Goal: Task Accomplishment & Management: Manage account settings

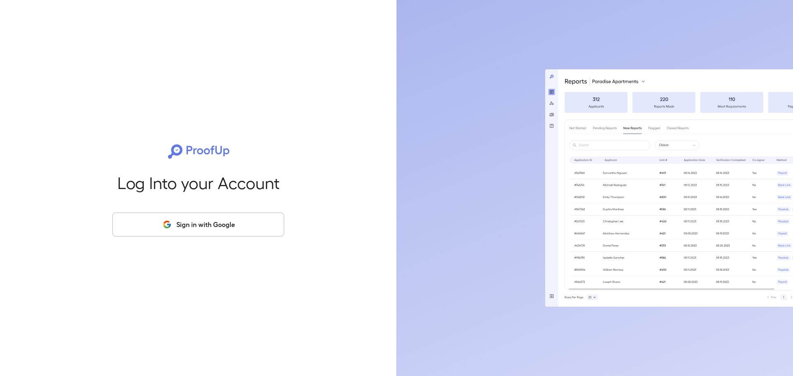
click at [206, 223] on button "Sign in with Google" at bounding box center [198, 225] width 172 height 24
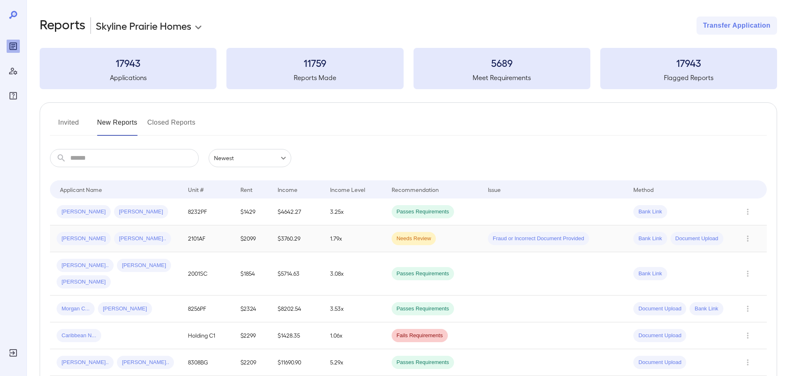
click at [133, 240] on span "Mallori C..." at bounding box center [142, 239] width 57 height 8
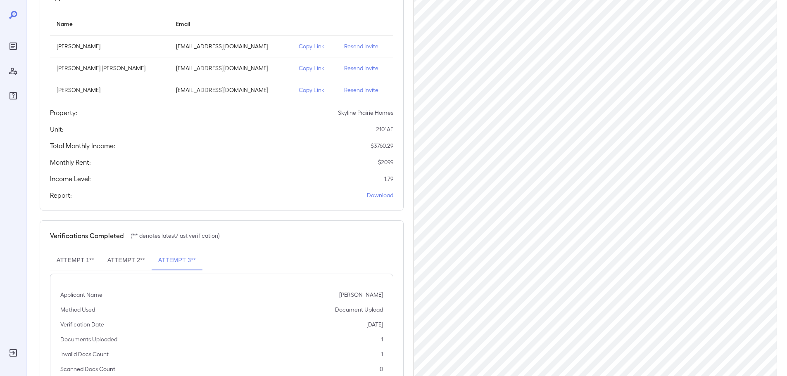
scroll to position [127, 0]
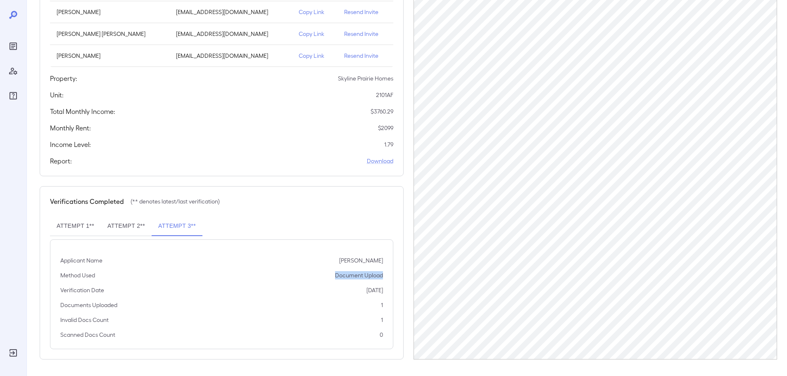
drag, startPoint x: 380, startPoint y: 274, endPoint x: 269, endPoint y: 272, distance: 111.1
click at [269, 272] on div "Applicant Name Mallori Bland Method Used Document Upload Verification Date 09/0…" at bounding box center [221, 294] width 343 height 110
click at [366, 289] on p "09/05/2025" at bounding box center [374, 290] width 17 height 8
click at [360, 54] on p "Resend Invite" at bounding box center [365, 56] width 42 height 8
click at [366, 55] on p "Resend Invite" at bounding box center [365, 56] width 42 height 8
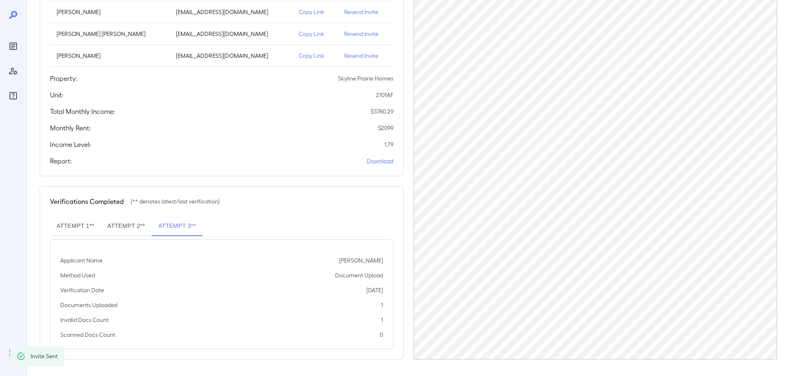
click at [360, 36] on p "Resend Invite" at bounding box center [365, 34] width 42 height 8
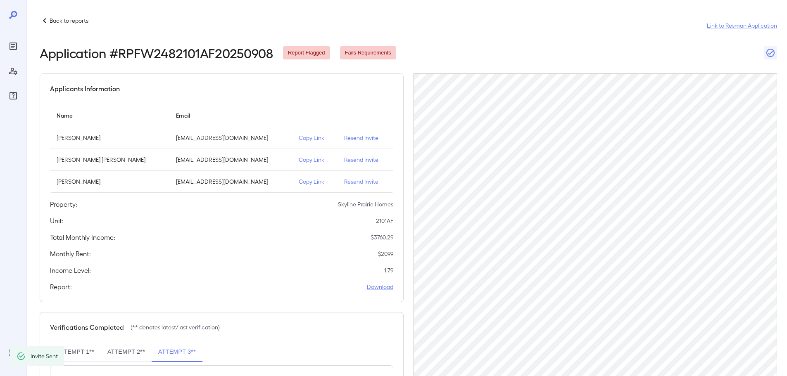
scroll to position [0, 0]
click at [65, 19] on p "Back to reports" at bounding box center [69, 21] width 39 height 8
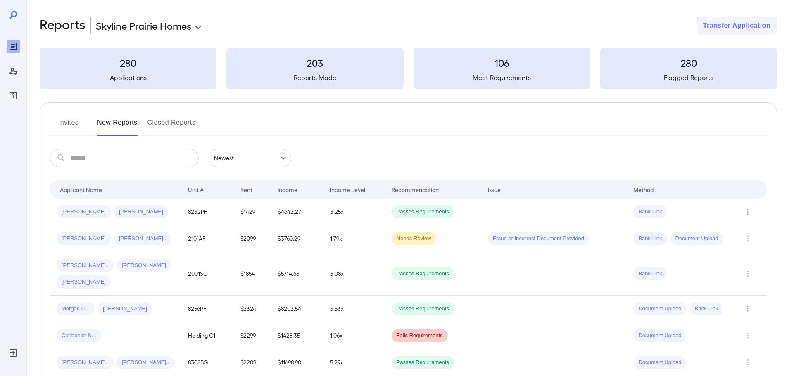
click at [182, 117] on button "Closed Reports" at bounding box center [171, 126] width 48 height 20
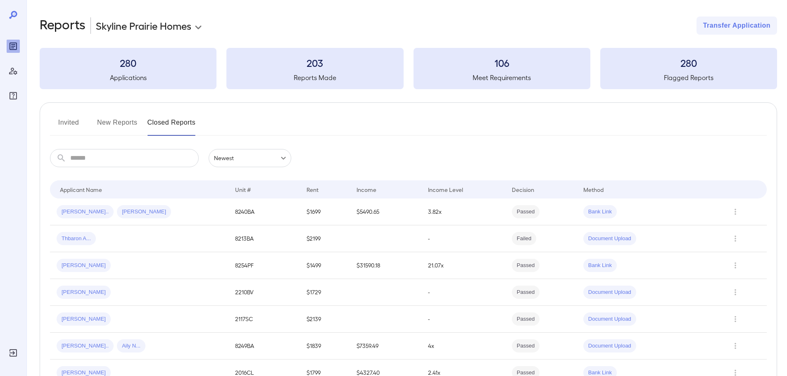
click at [132, 151] on input "text" at bounding box center [134, 158] width 128 height 18
type input "****"
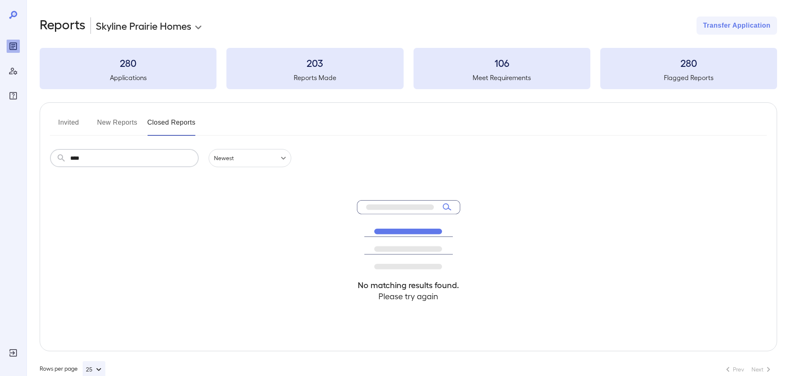
click at [27, 174] on div "**********" at bounding box center [406, 197] width 760 height 394
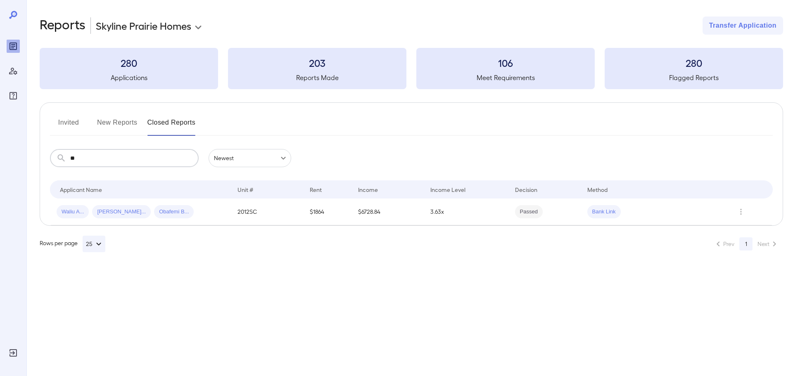
type input "*"
type input "***"
click at [341, 218] on td "$1849" at bounding box center [327, 212] width 48 height 27
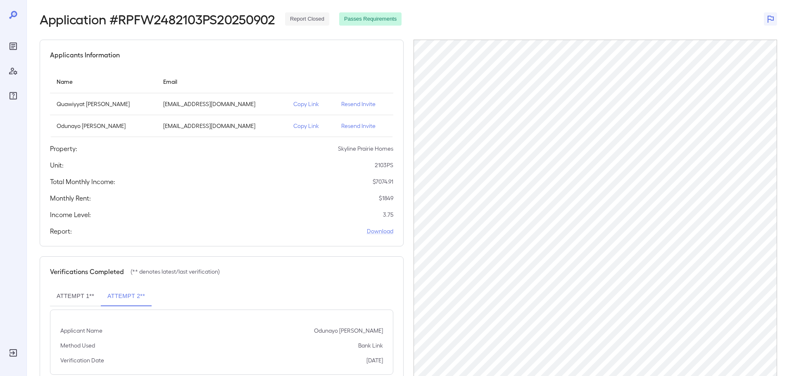
scroll to position [60, 0]
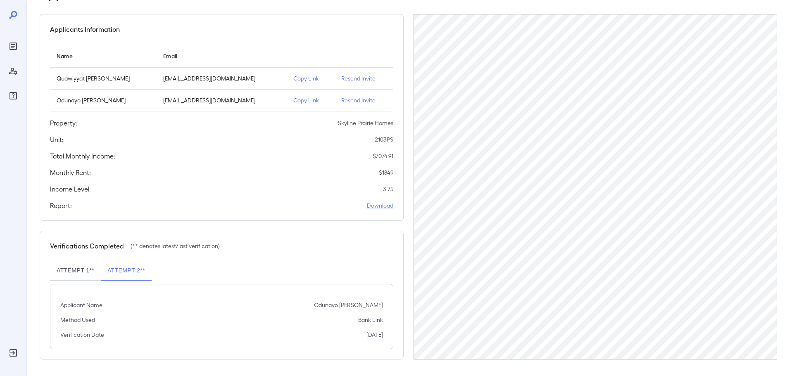
click at [85, 268] on button "Attempt 1**" at bounding box center [75, 271] width 51 height 20
drag, startPoint x: 126, startPoint y: 268, endPoint x: 205, endPoint y: 242, distance: 83.7
click at [126, 267] on button "Attempt 2**" at bounding box center [126, 271] width 51 height 20
click at [12, 44] on icon "Reports" at bounding box center [13, 46] width 4 height 4
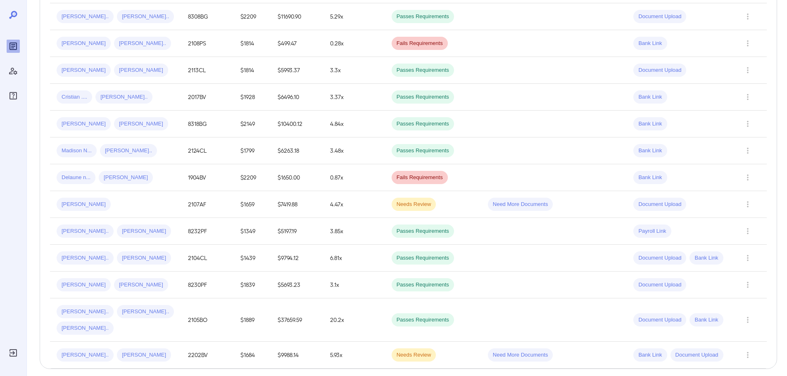
scroll to position [349, 0]
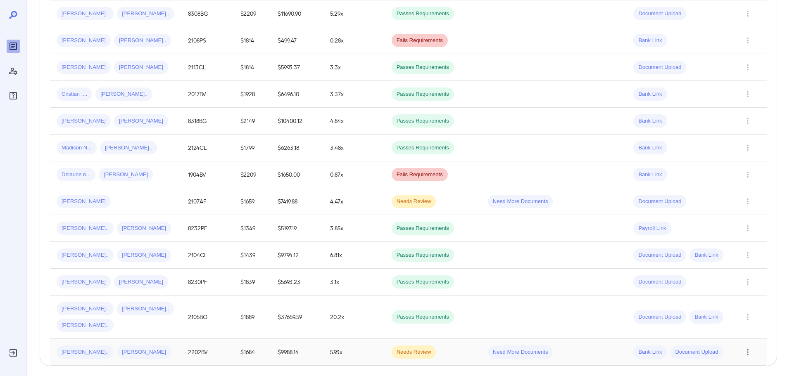
click at [747, 347] on icon "Row Actions" at bounding box center [747, 352] width 9 height 10
click at [745, 348] on li "Close Report" at bounding box center [753, 346] width 65 height 13
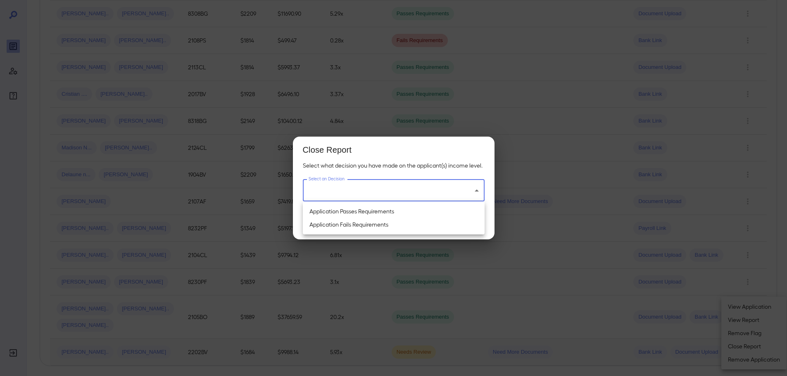
click at [370, 225] on li "Application Fails Requirements" at bounding box center [394, 224] width 182 height 13
type input "**********"
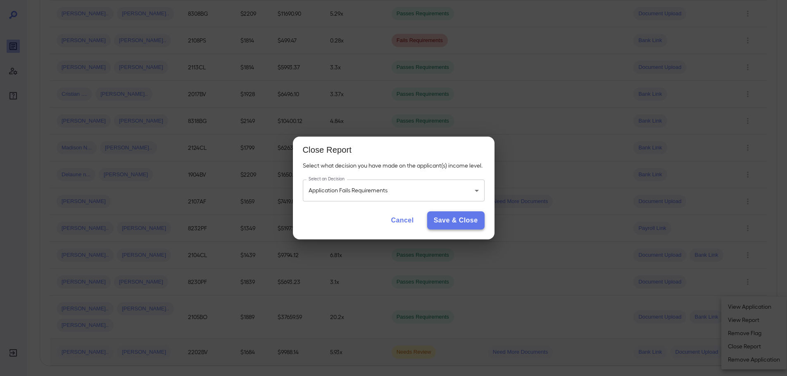
click at [450, 222] on button "Save & Close" at bounding box center [455, 220] width 57 height 18
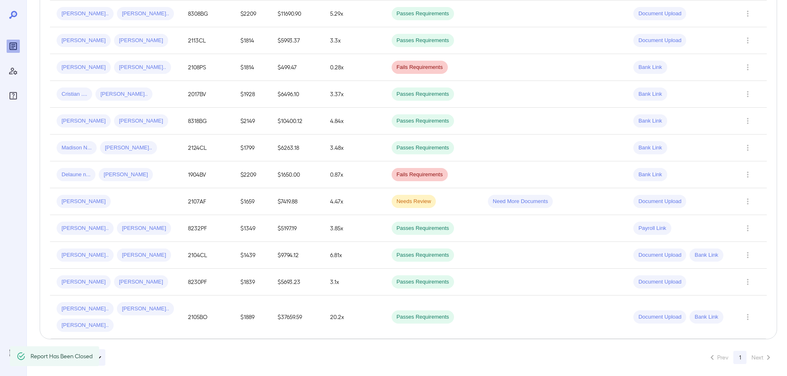
scroll to position [322, 0]
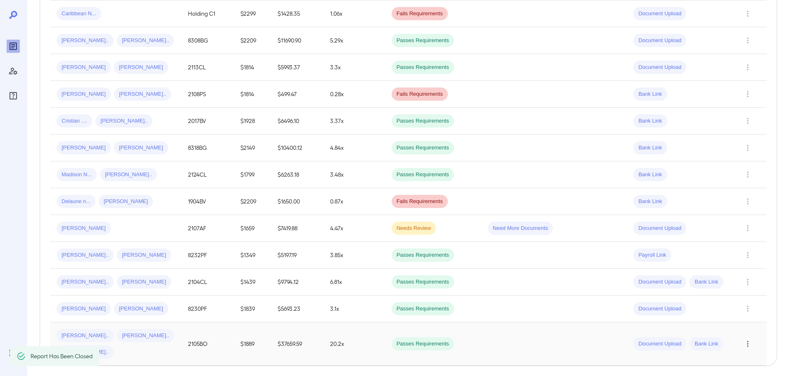
click at [751, 339] on icon "Row Actions" at bounding box center [747, 344] width 9 height 10
click at [747, 348] on li "Close Report" at bounding box center [753, 346] width 65 height 13
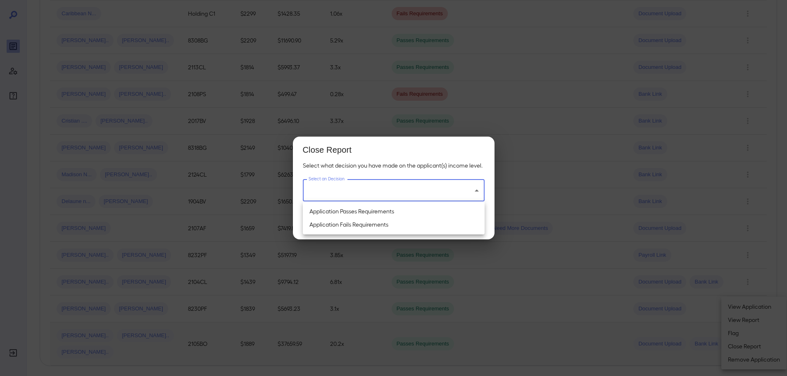
click at [351, 211] on li "Application Passes Requirements" at bounding box center [394, 211] width 182 height 13
type input "**********"
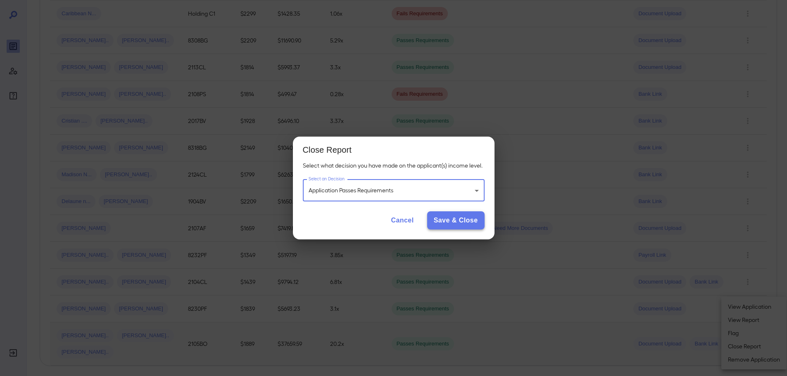
click at [451, 221] on button "Save & Close" at bounding box center [455, 220] width 57 height 18
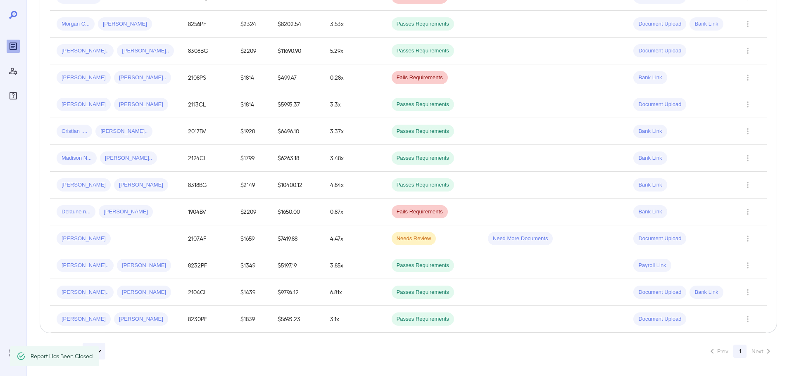
scroll to position [295, 0]
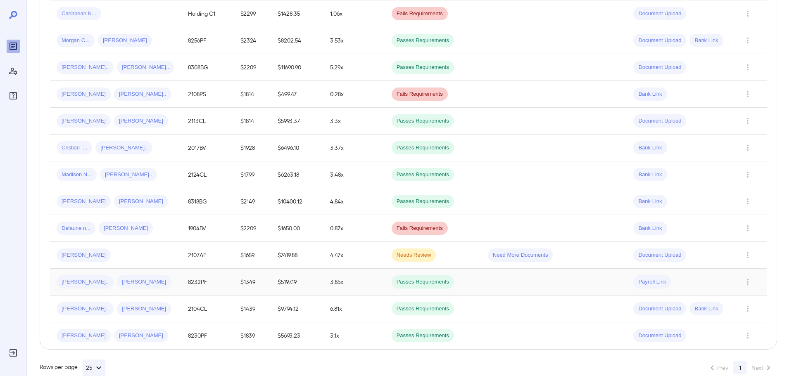
click at [143, 275] on div "Lia C... Jose A..." at bounding box center [116, 281] width 118 height 13
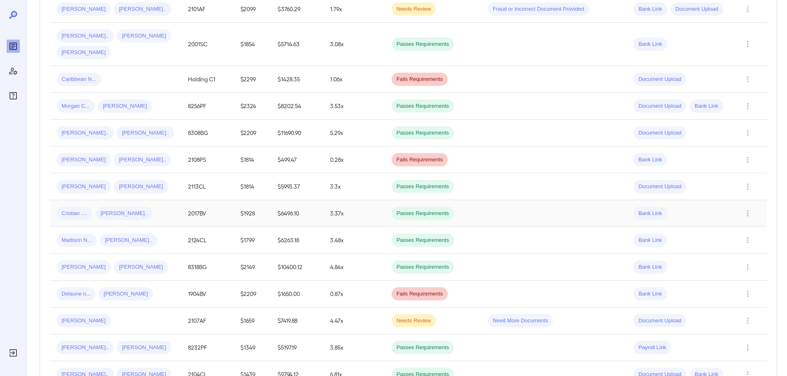
scroll to position [295, 0]
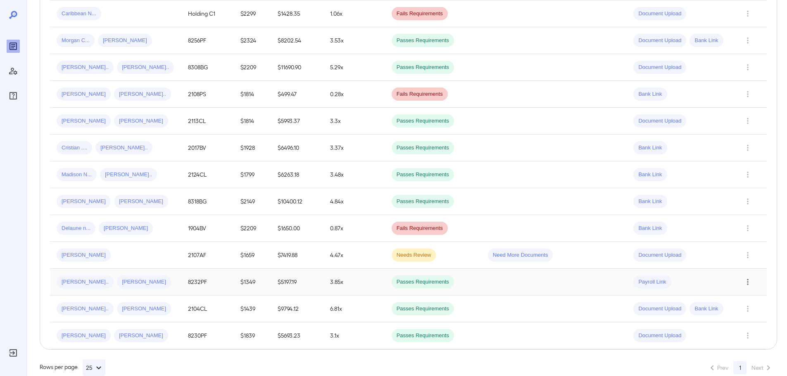
click at [750, 277] on icon "Row Actions" at bounding box center [747, 282] width 9 height 10
click at [750, 322] on li "Close Report" at bounding box center [753, 321] width 65 height 13
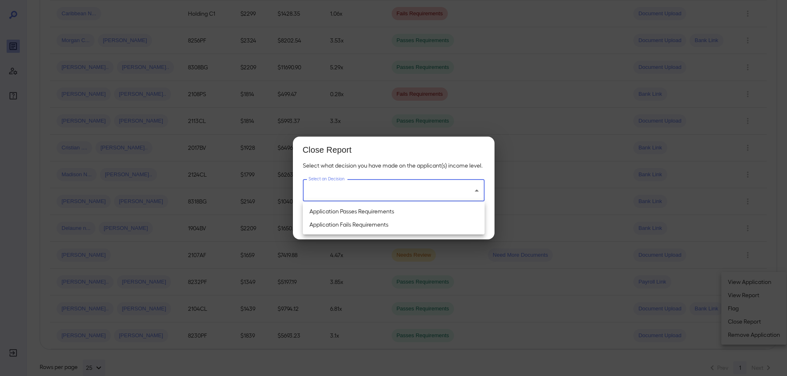
click at [350, 223] on li "Application Fails Requirements" at bounding box center [394, 224] width 182 height 13
click at [329, 213] on li "Application Passes Requirements" at bounding box center [394, 211] width 182 height 13
type input "**********"
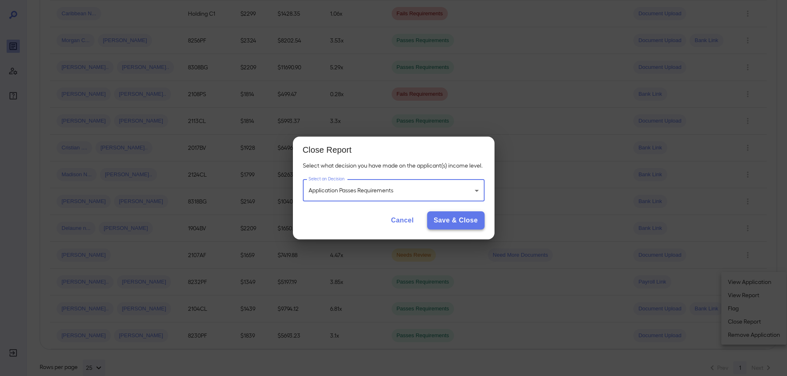
click at [469, 223] on button "Save & Close" at bounding box center [455, 220] width 57 height 18
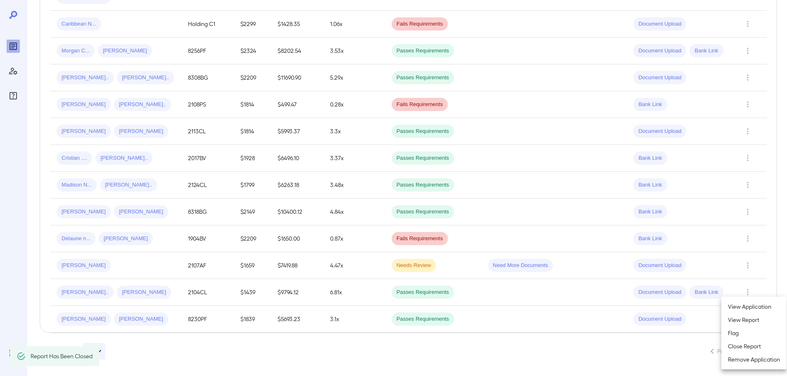
scroll to position [268, 0]
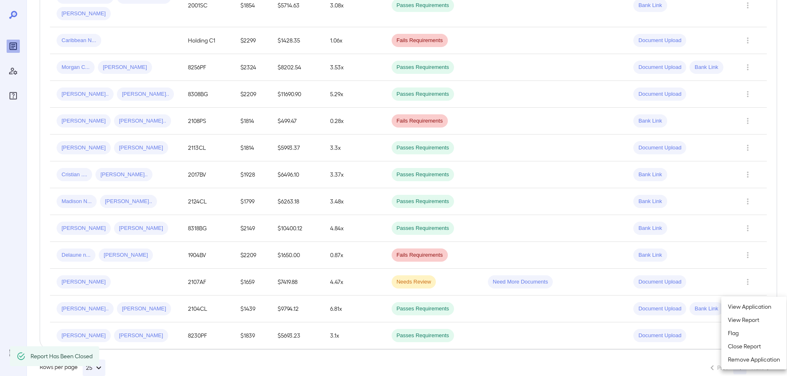
click at [95, 261] on div at bounding box center [393, 188] width 787 height 376
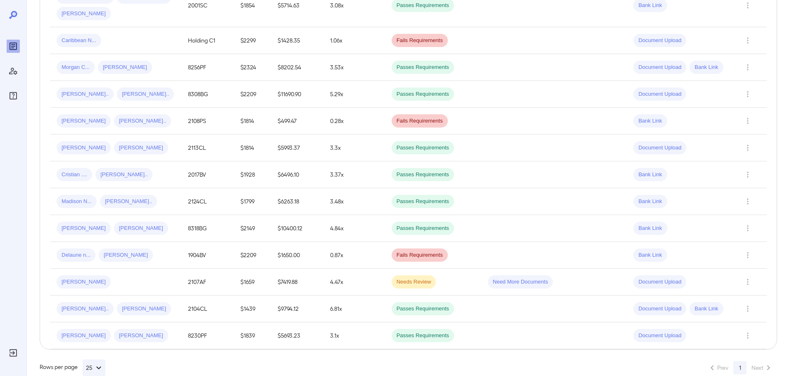
click at [748, 279] on icon "Row Actions" at bounding box center [748, 282] width 2 height 6
click at [742, 323] on li "Close Report" at bounding box center [753, 321] width 65 height 13
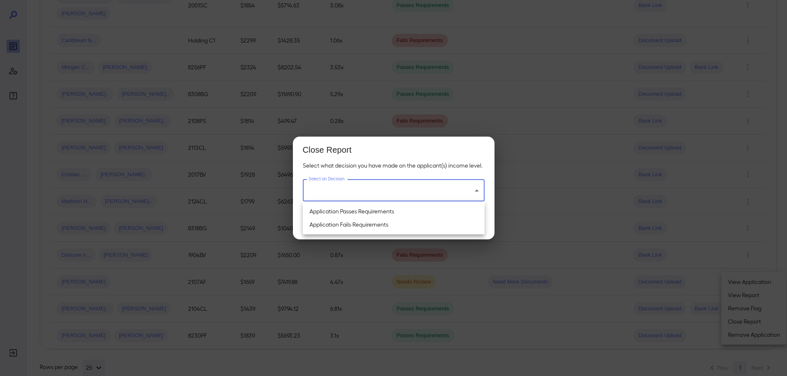
click at [357, 209] on li "Application Passes Requirements" at bounding box center [394, 211] width 182 height 13
type input "**********"
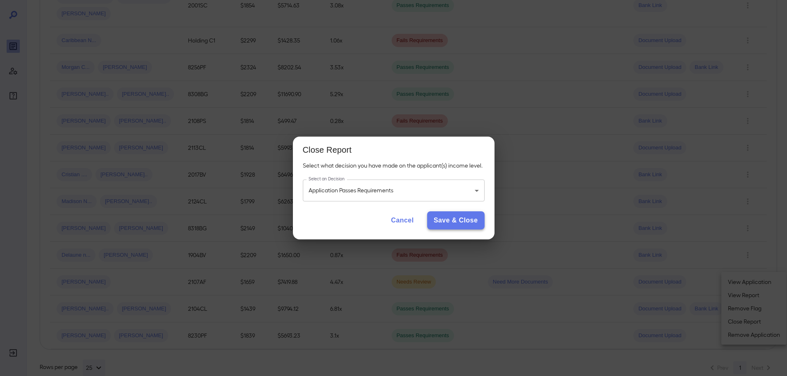
click at [453, 218] on button "Save & Close" at bounding box center [455, 220] width 57 height 18
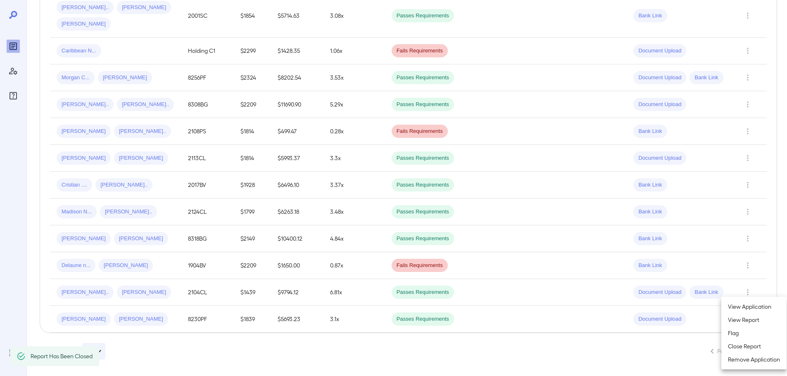
scroll to position [242, 0]
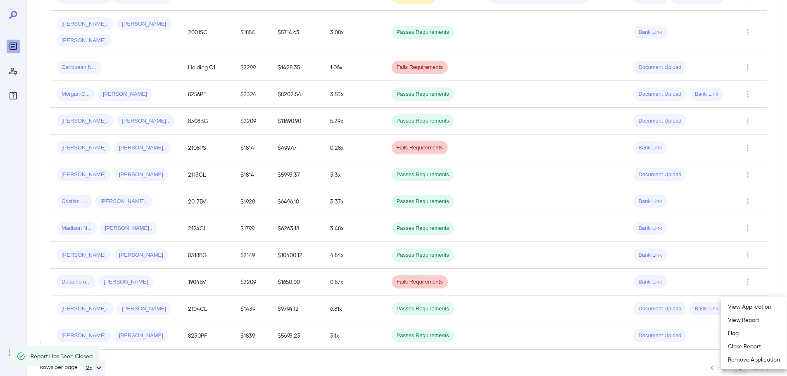
click at [749, 263] on div at bounding box center [393, 188] width 787 height 376
click at [748, 277] on icon "Row Actions" at bounding box center [747, 282] width 9 height 10
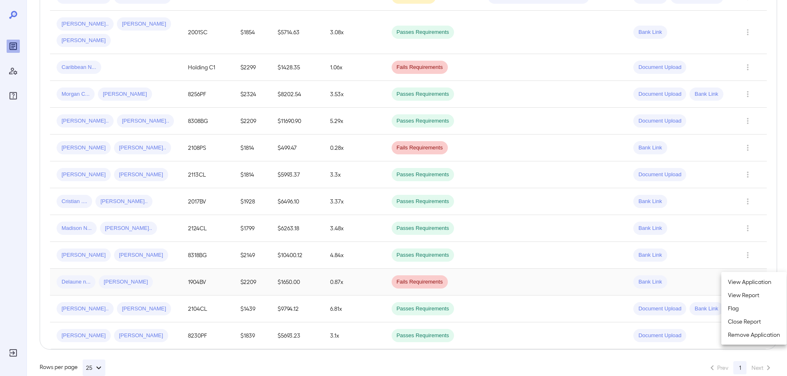
click at [742, 319] on li "Close Report" at bounding box center [753, 321] width 65 height 13
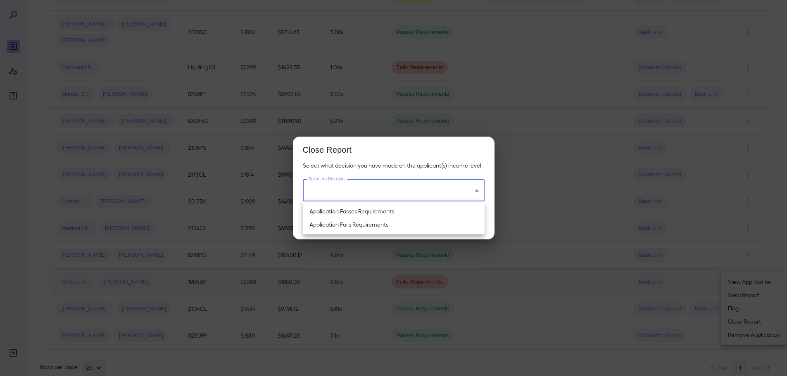
click at [382, 209] on li "Application Passes Requirements" at bounding box center [394, 211] width 182 height 13
type input "**********"
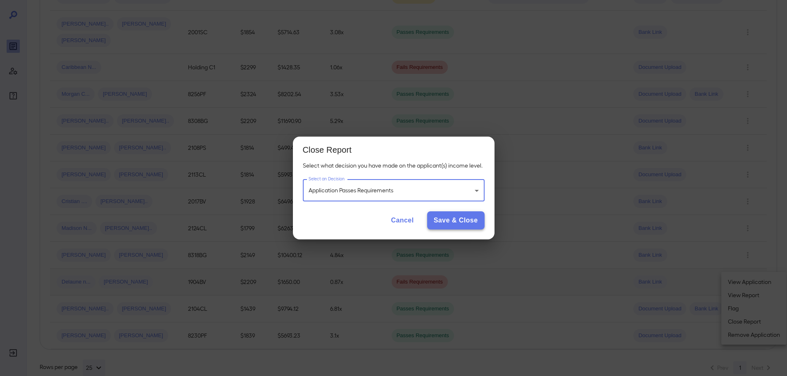
click at [463, 220] on button "Save & Close" at bounding box center [455, 220] width 57 height 18
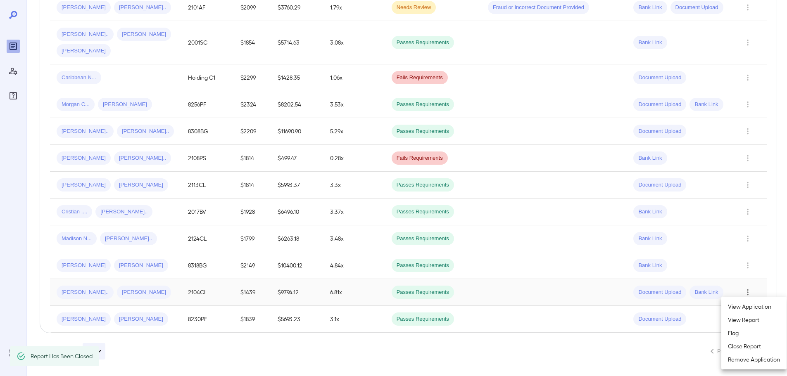
scroll to position [215, 0]
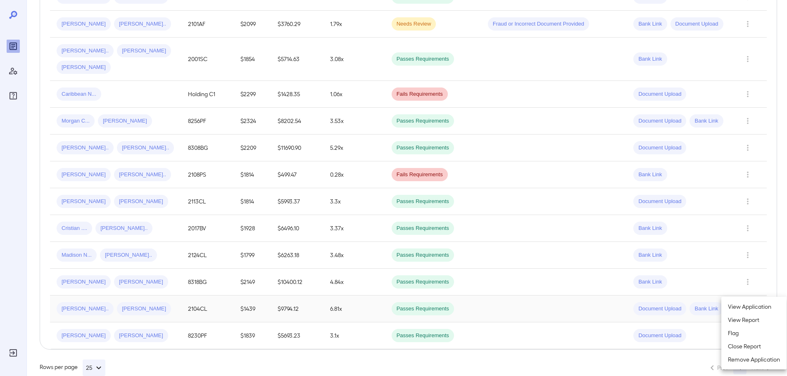
click at [748, 263] on div at bounding box center [393, 188] width 787 height 376
click at [747, 279] on icon "Row Actions" at bounding box center [748, 282] width 2 height 6
click at [733, 321] on li "Close Report" at bounding box center [753, 321] width 65 height 13
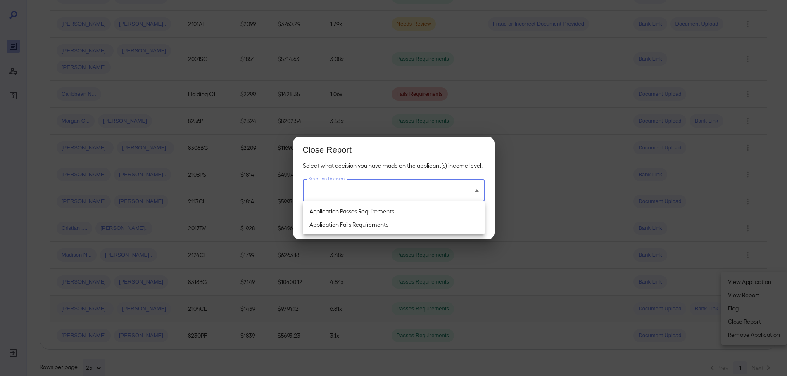
click at [367, 208] on li "Application Passes Requirements" at bounding box center [394, 211] width 182 height 13
type input "**********"
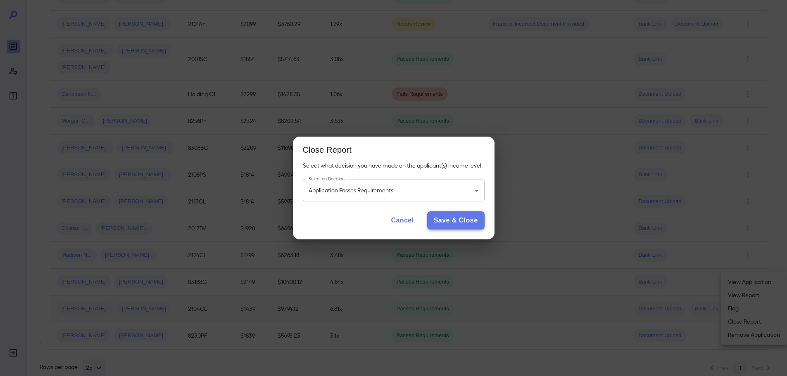
click at [463, 223] on button "Save & Close" at bounding box center [455, 220] width 57 height 18
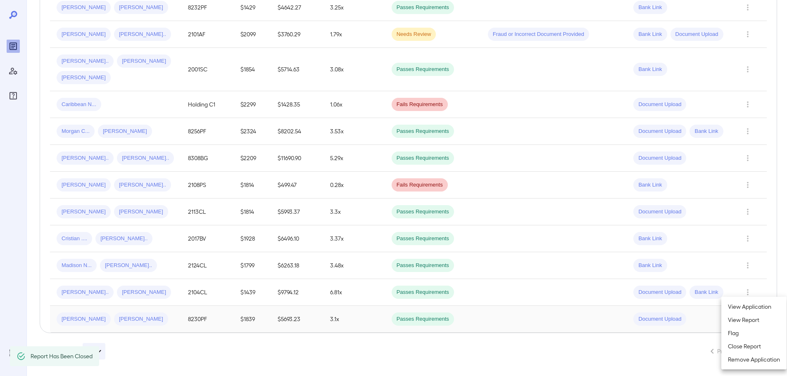
scroll to position [188, 0]
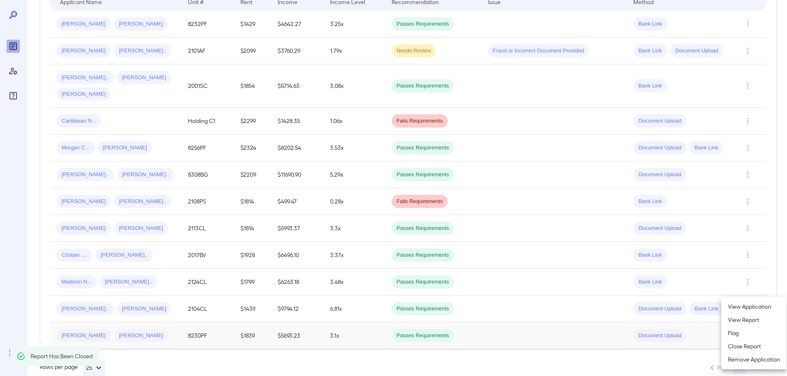
click at [145, 271] on div at bounding box center [393, 188] width 787 height 376
click at [86, 278] on span "Madison N..." at bounding box center [77, 282] width 40 height 8
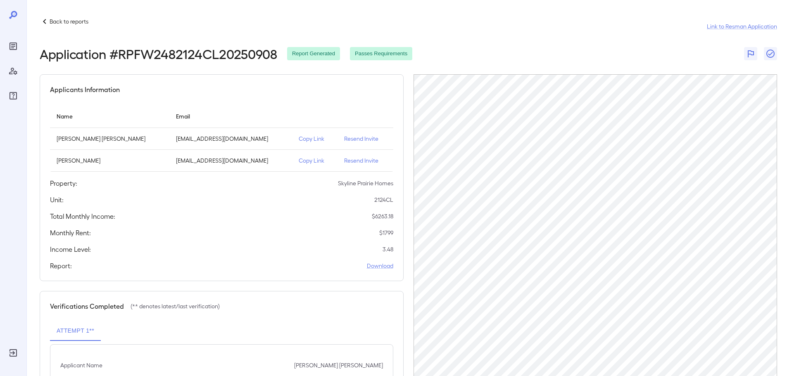
click at [56, 19] on p "Back to reports" at bounding box center [69, 21] width 39 height 8
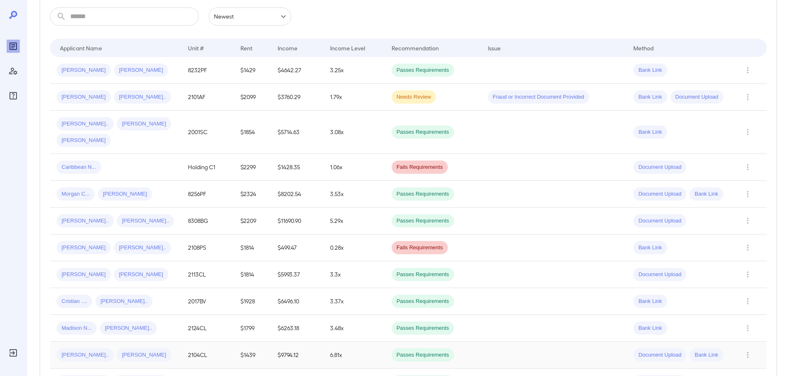
scroll to position [188, 0]
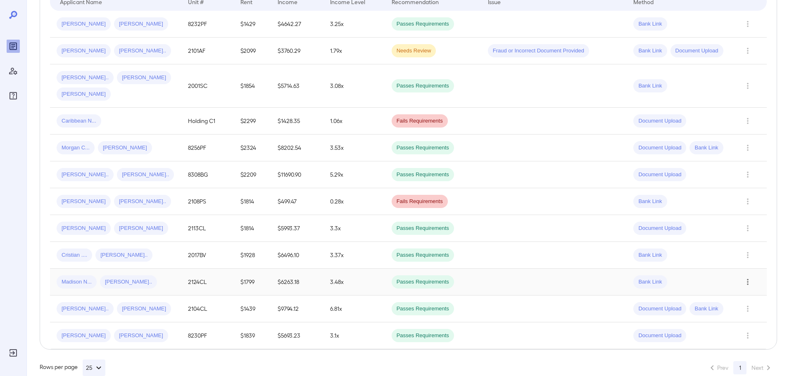
click at [747, 275] on button "Row Actions" at bounding box center [747, 281] width 13 height 13
click at [749, 321] on li "Close Report" at bounding box center [753, 321] width 65 height 13
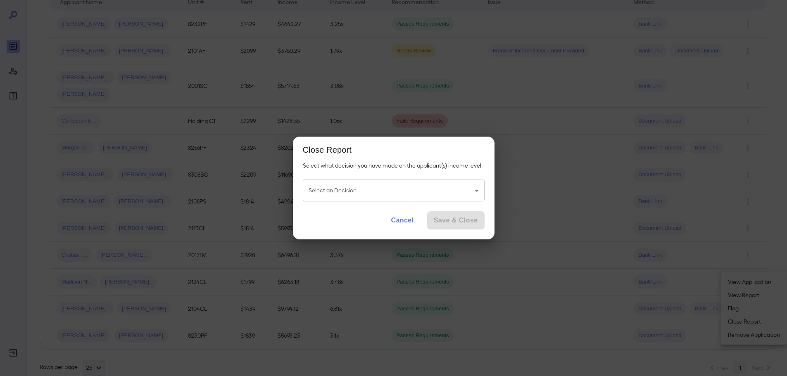
click at [356, 187] on body "**********" at bounding box center [393, 0] width 787 height 376
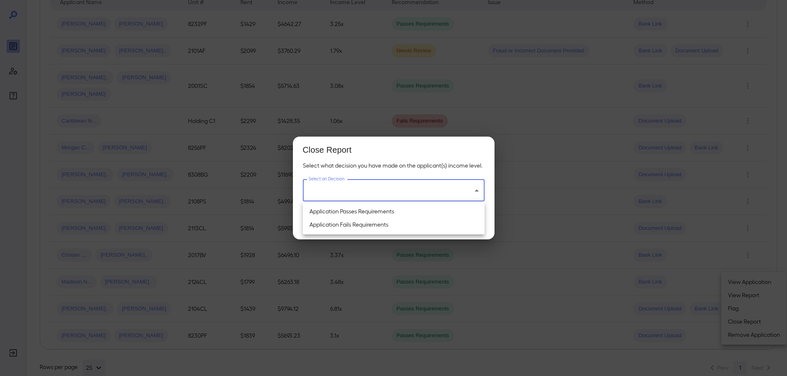
click at [367, 216] on li "Application Passes Requirements" at bounding box center [394, 211] width 182 height 13
type input "**********"
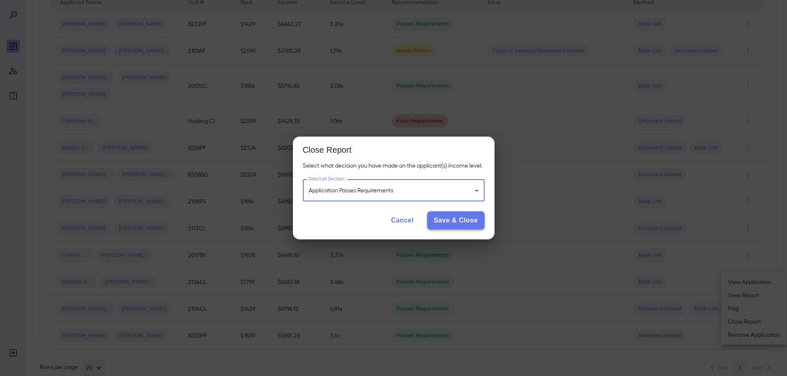
click at [437, 218] on button "Save & Close" at bounding box center [455, 220] width 57 height 18
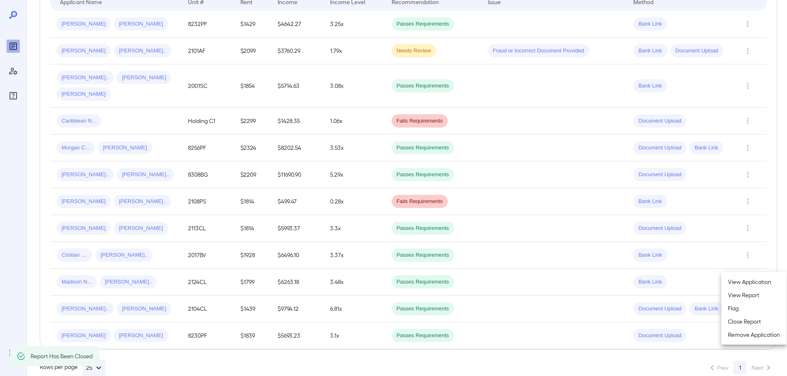
scroll to position [161, 0]
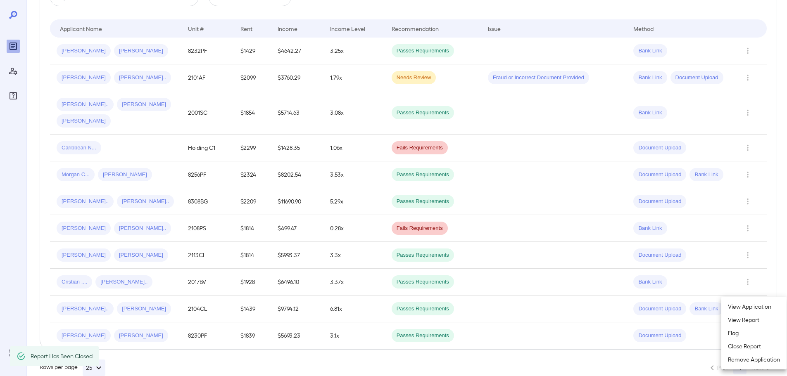
click at [752, 263] on div at bounding box center [393, 188] width 787 height 376
click at [749, 277] on icon "Row Actions" at bounding box center [747, 282] width 9 height 10
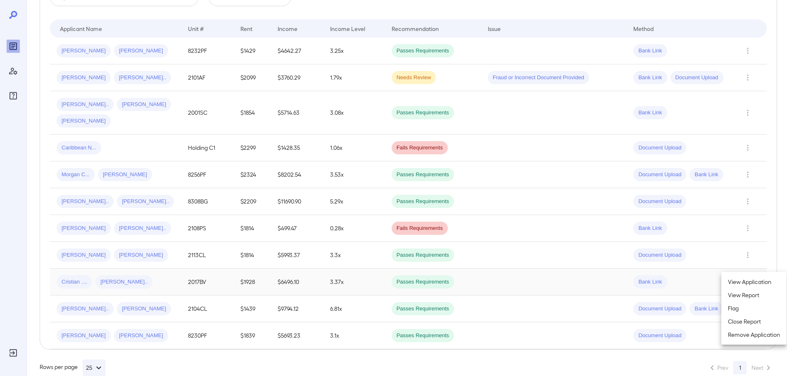
click at [742, 321] on li "Close Report" at bounding box center [753, 321] width 65 height 13
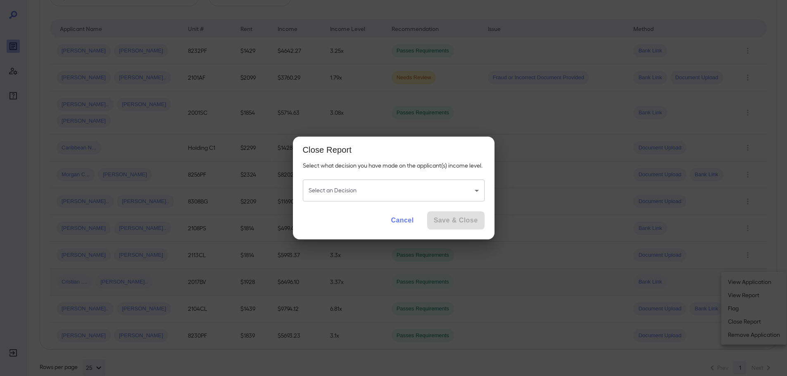
click at [419, 189] on body "**********" at bounding box center [393, 27] width 787 height 376
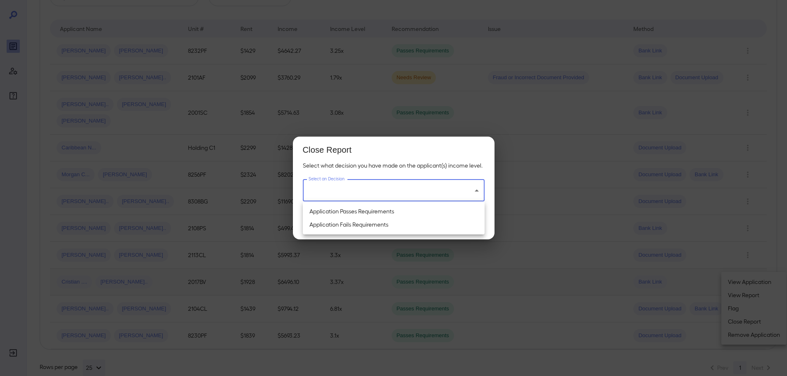
click at [370, 211] on li "Application Passes Requirements" at bounding box center [394, 211] width 182 height 13
type input "**********"
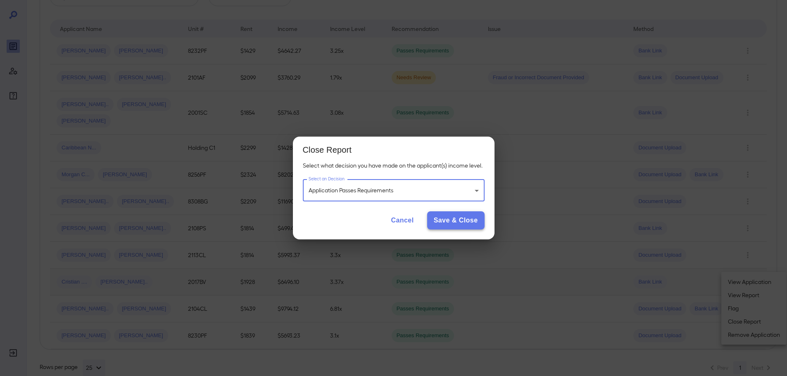
click at [465, 228] on button "Save & Close" at bounding box center [455, 220] width 57 height 18
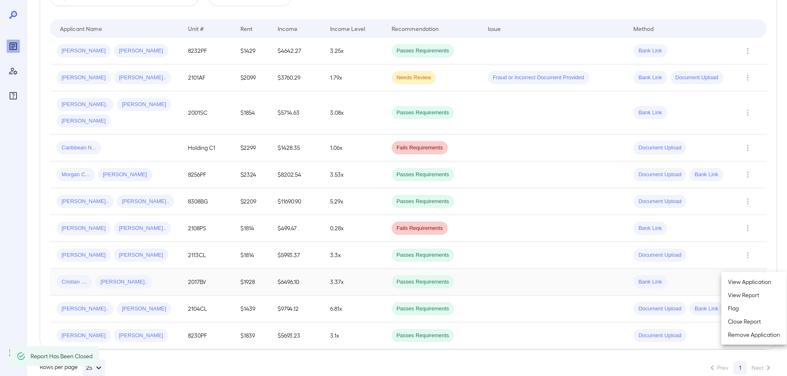
scroll to position [134, 0]
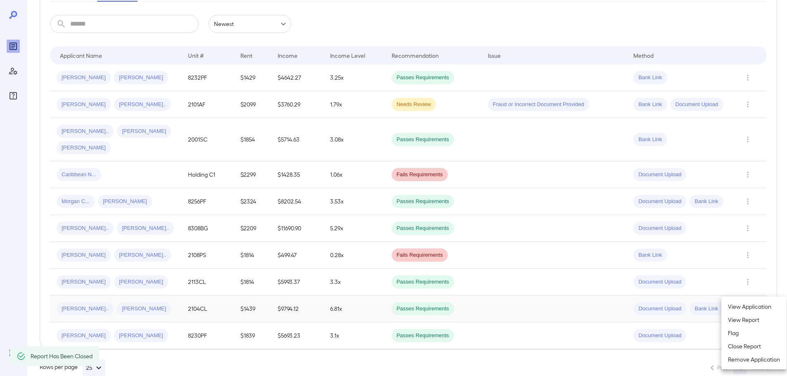
click at [743, 266] on div at bounding box center [393, 188] width 787 height 376
click at [746, 277] on icon "Row Actions" at bounding box center [747, 282] width 9 height 10
click at [740, 317] on li "Close Report" at bounding box center [753, 321] width 65 height 13
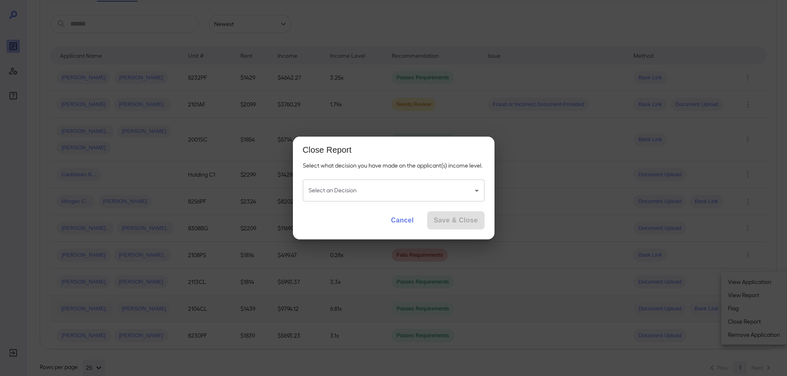
click at [391, 190] on body "**********" at bounding box center [393, 54] width 787 height 376
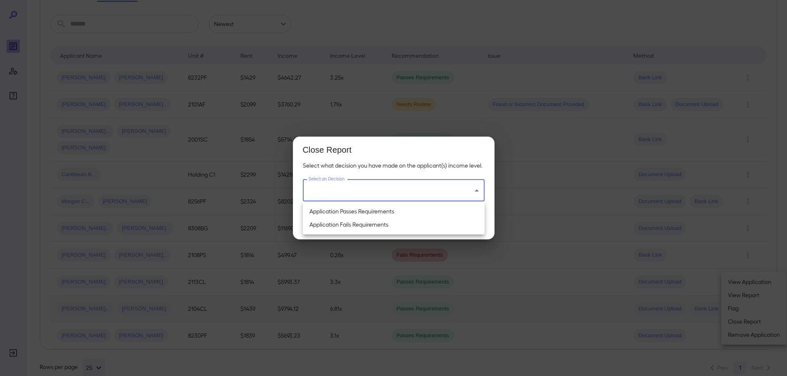
click at [379, 212] on li "Application Passes Requirements" at bounding box center [394, 211] width 182 height 13
type input "**********"
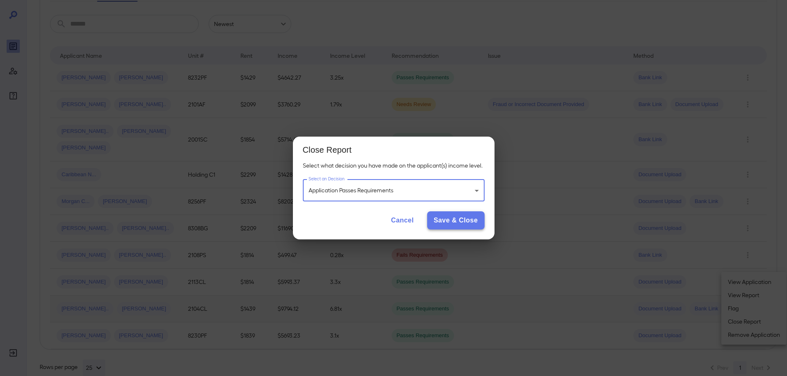
click at [472, 221] on button "Save & Close" at bounding box center [455, 220] width 57 height 18
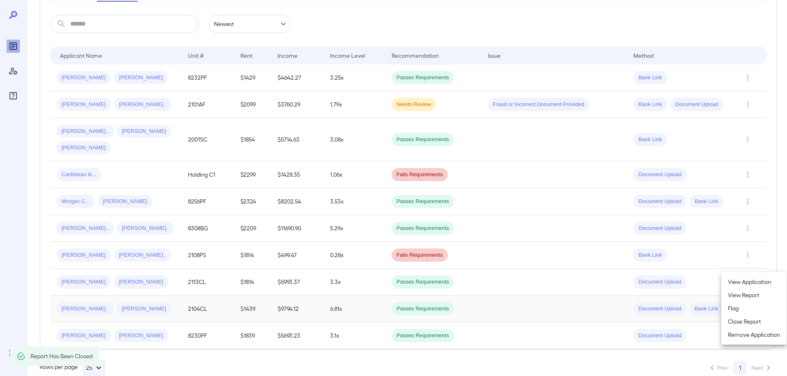
scroll to position [107, 0]
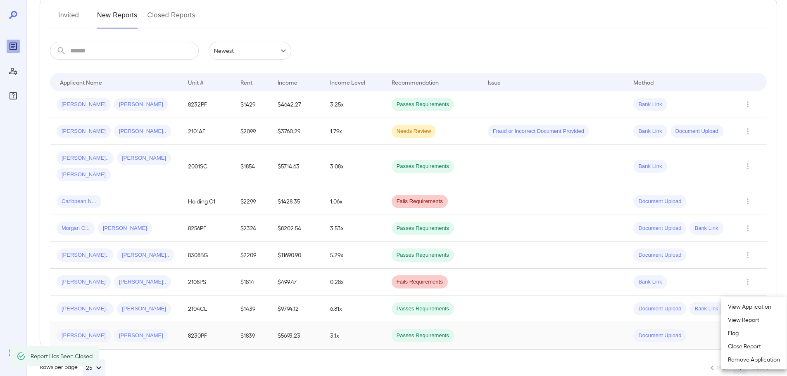
click at [140, 236] on div at bounding box center [393, 188] width 787 height 376
click at [744, 277] on icon "Row Actions" at bounding box center [747, 282] width 9 height 10
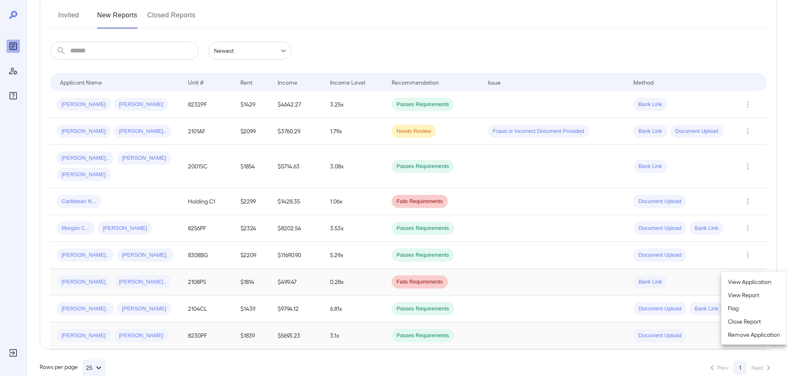
click at [736, 323] on li "Close Report" at bounding box center [753, 321] width 65 height 13
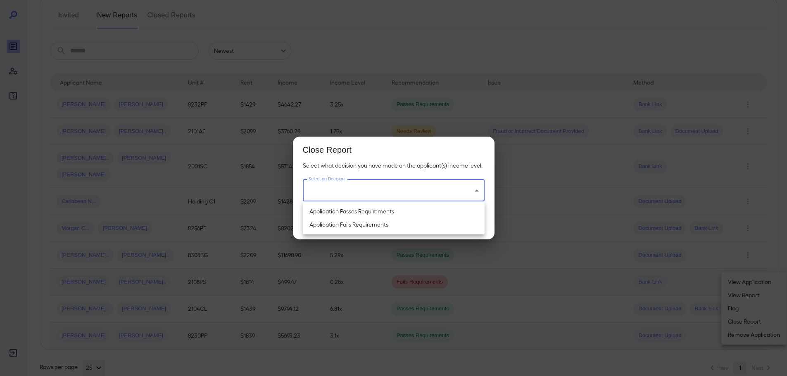
click at [362, 187] on body "**********" at bounding box center [393, 81] width 787 height 376
click at [347, 211] on li "Application Passes Requirements" at bounding box center [394, 211] width 182 height 13
type input "**********"
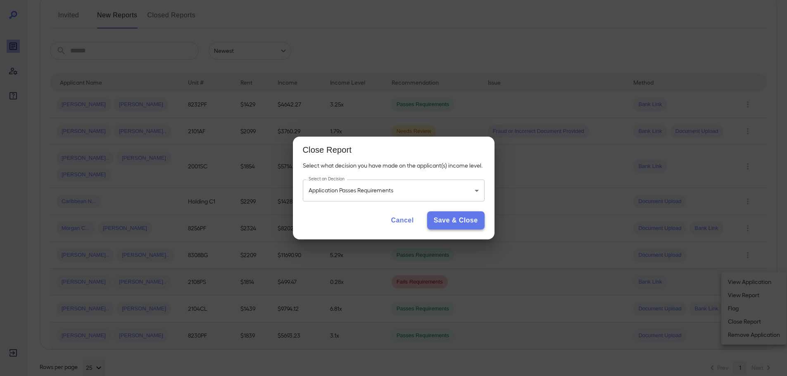
click at [462, 221] on button "Save & Close" at bounding box center [455, 220] width 57 height 18
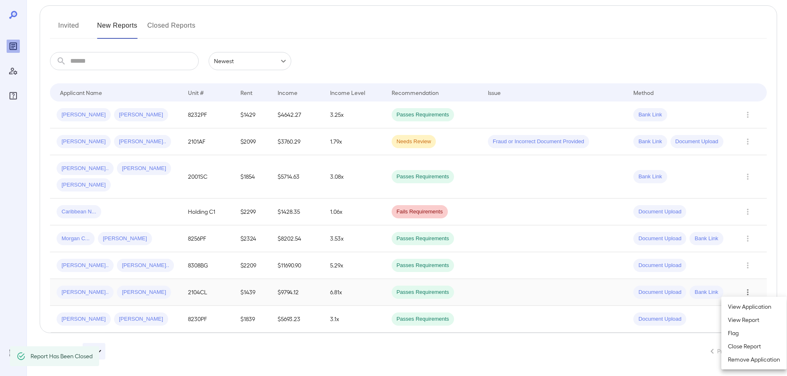
scroll to position [81, 0]
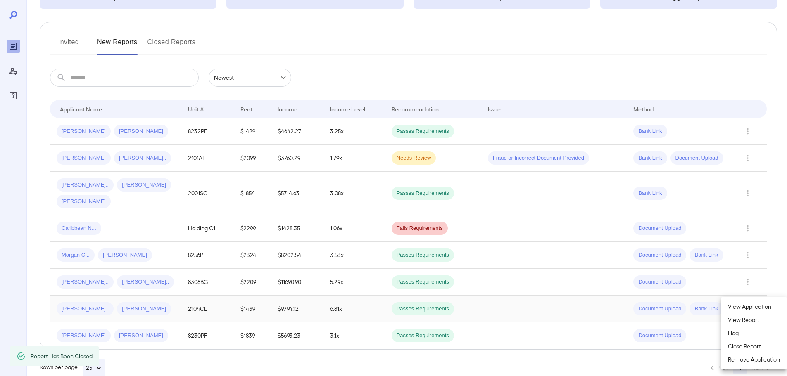
click at [128, 268] on div at bounding box center [393, 188] width 787 height 376
click at [749, 277] on icon "Row Actions" at bounding box center [747, 282] width 9 height 10
click at [740, 321] on li "Close Report" at bounding box center [753, 321] width 65 height 13
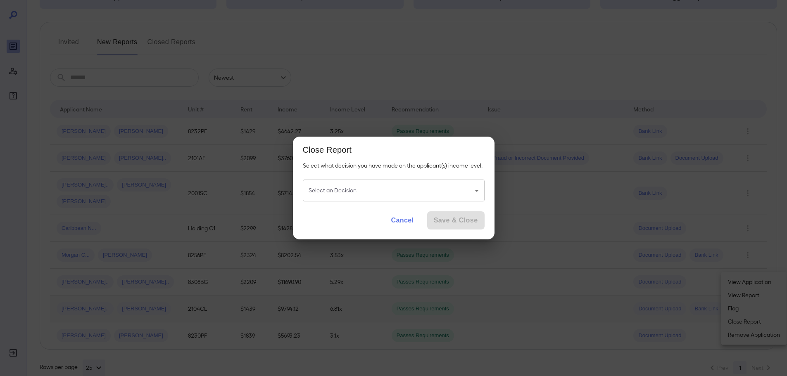
click at [387, 198] on body "**********" at bounding box center [393, 107] width 787 height 376
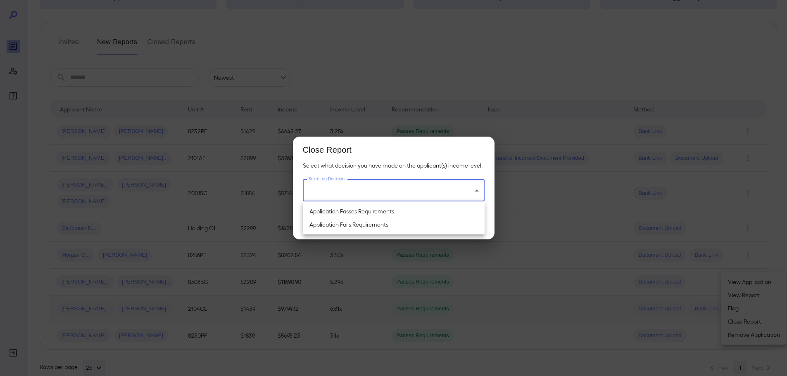
click at [369, 213] on li "Application Passes Requirements" at bounding box center [394, 211] width 182 height 13
type input "**********"
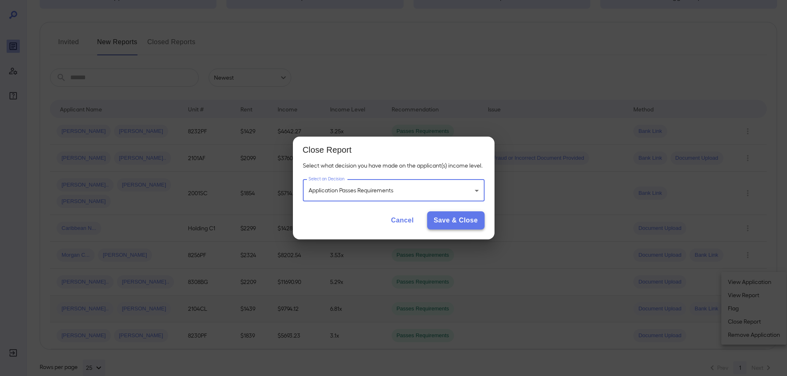
click at [450, 223] on button "Save & Close" at bounding box center [455, 220] width 57 height 18
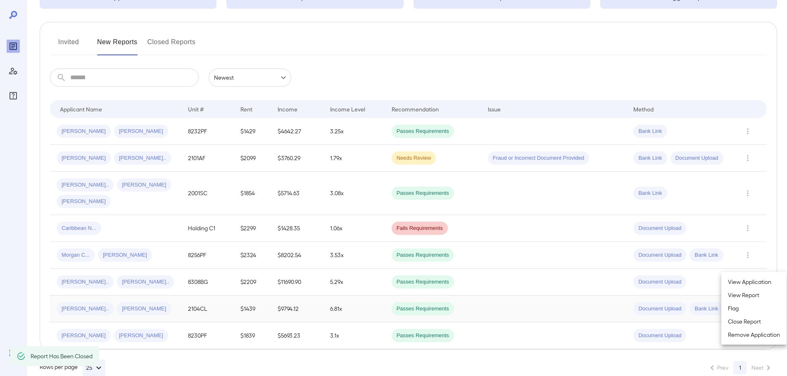
scroll to position [54, 0]
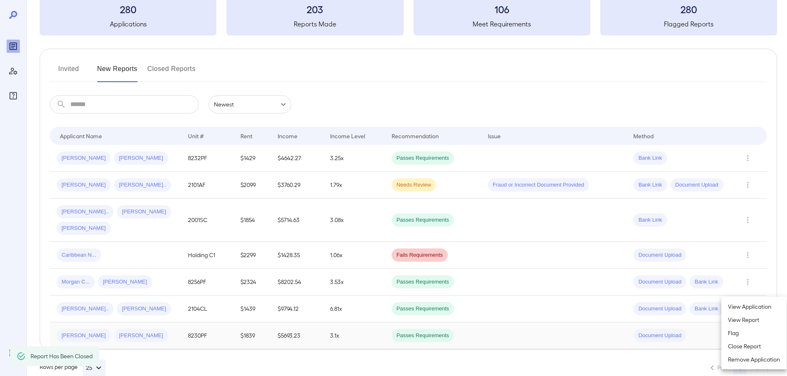
click at [142, 268] on div at bounding box center [393, 188] width 787 height 376
click at [747, 159] on icon "Row Actions" at bounding box center [747, 158] width 9 height 10
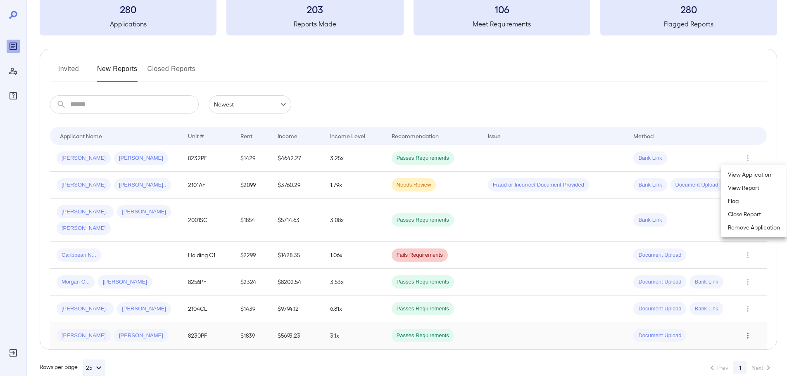
click at [744, 216] on li "Close Report" at bounding box center [753, 214] width 65 height 13
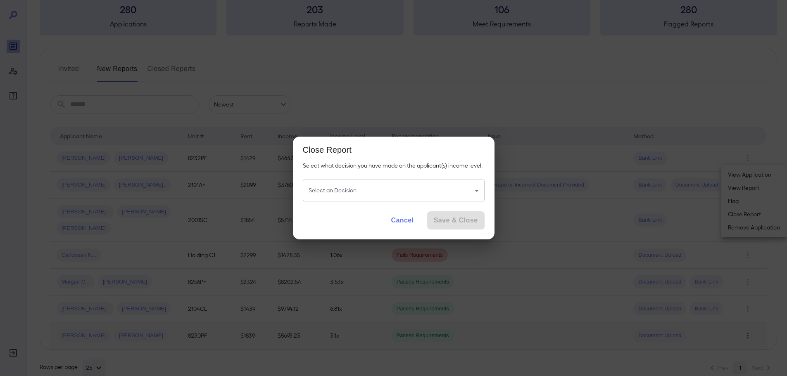
click at [372, 195] on body "**********" at bounding box center [393, 134] width 787 height 376
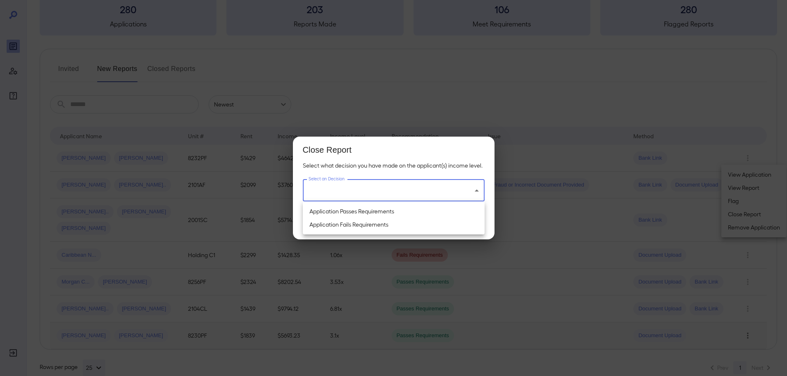
click at [361, 211] on li "Application Passes Requirements" at bounding box center [394, 211] width 182 height 13
type input "**********"
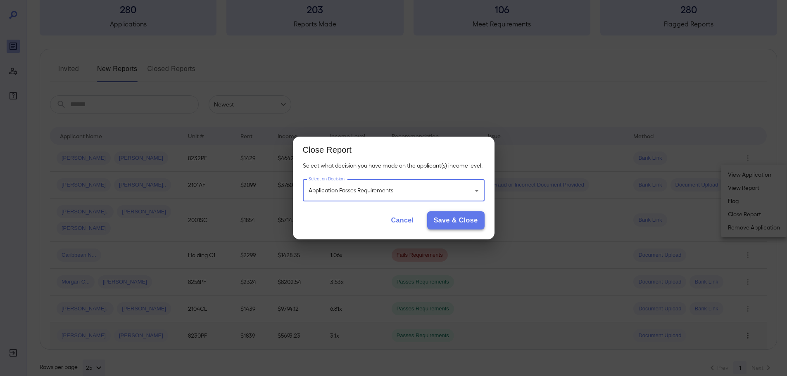
click at [456, 220] on button "Save & Close" at bounding box center [455, 220] width 57 height 18
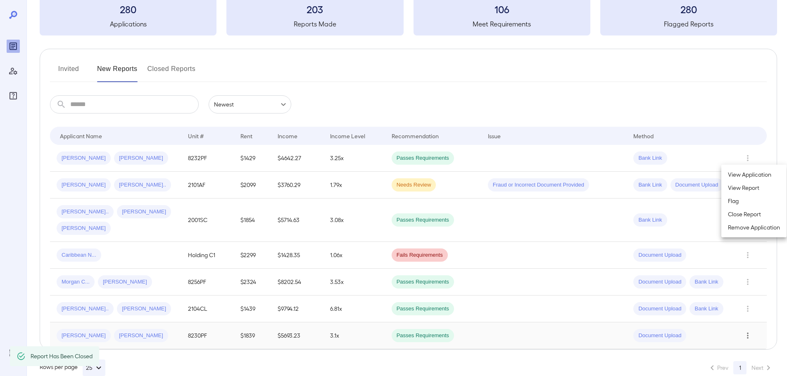
scroll to position [27, 0]
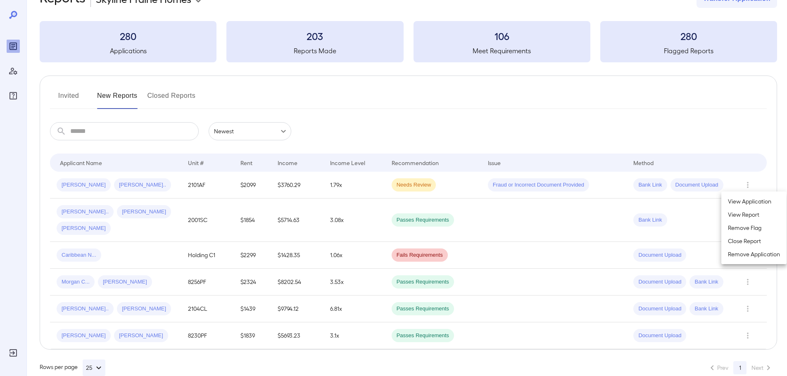
click at [595, 126] on div at bounding box center [393, 188] width 787 height 376
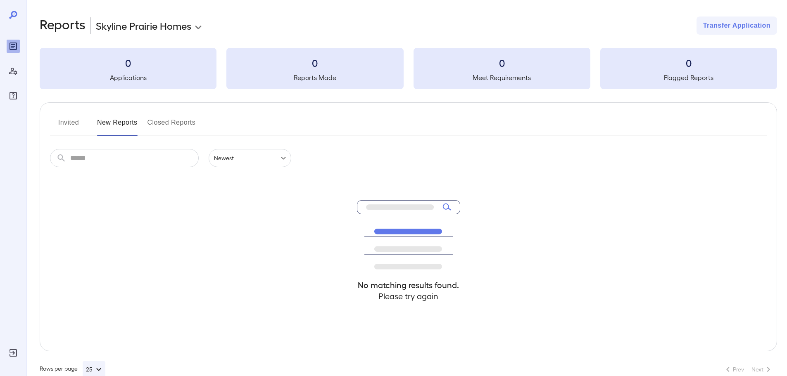
scroll to position [18, 0]
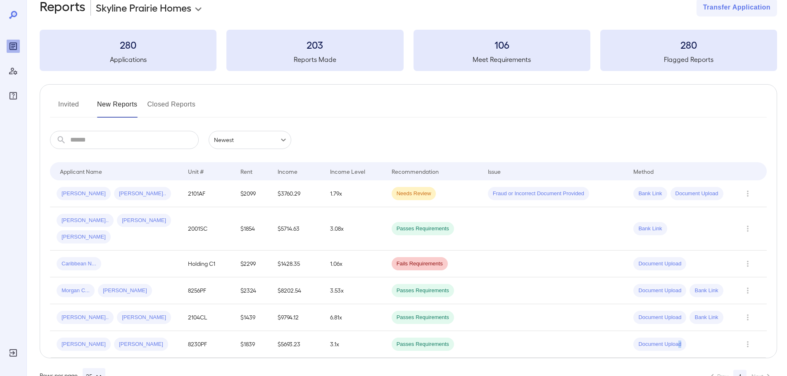
drag, startPoint x: 682, startPoint y: 334, endPoint x: 716, endPoint y: 336, distance: 33.5
click at [716, 336] on td "Document Upload" at bounding box center [678, 344] width 105 height 27
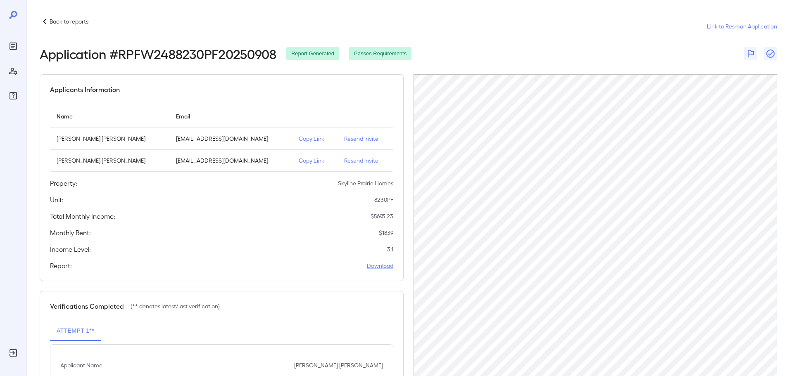
click at [63, 21] on p "Back to reports" at bounding box center [69, 21] width 39 height 8
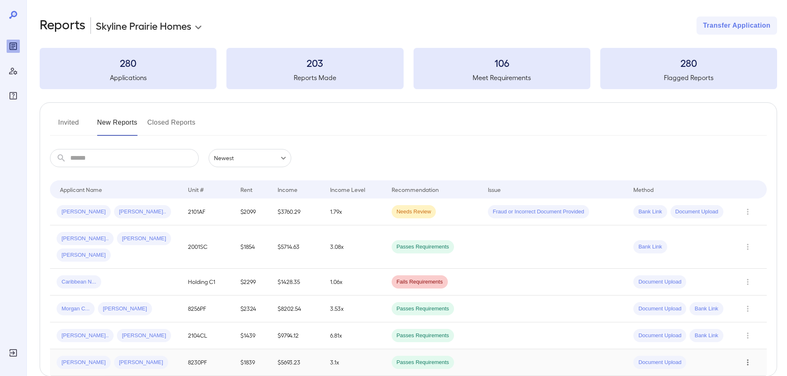
click at [748, 358] on icon "Row Actions" at bounding box center [747, 363] width 9 height 10
click at [737, 346] on li "Close Report" at bounding box center [753, 346] width 65 height 13
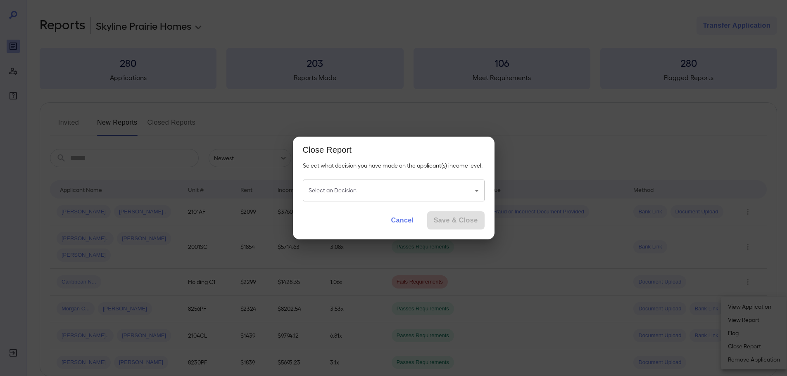
click at [430, 193] on body "**********" at bounding box center [393, 188] width 787 height 376
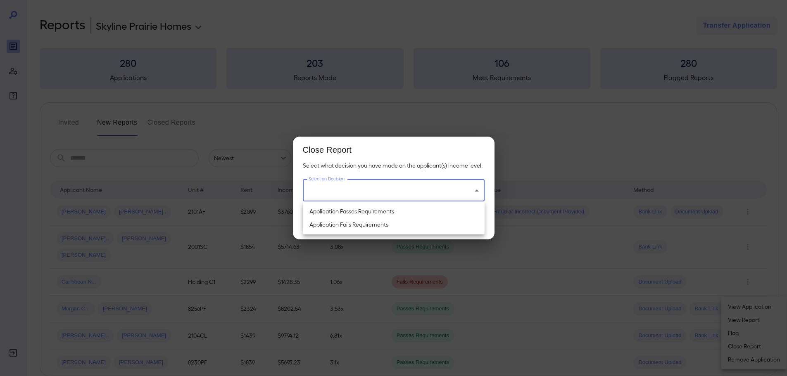
click at [401, 212] on li "Application Passes Requirements" at bounding box center [394, 211] width 182 height 13
type input "**********"
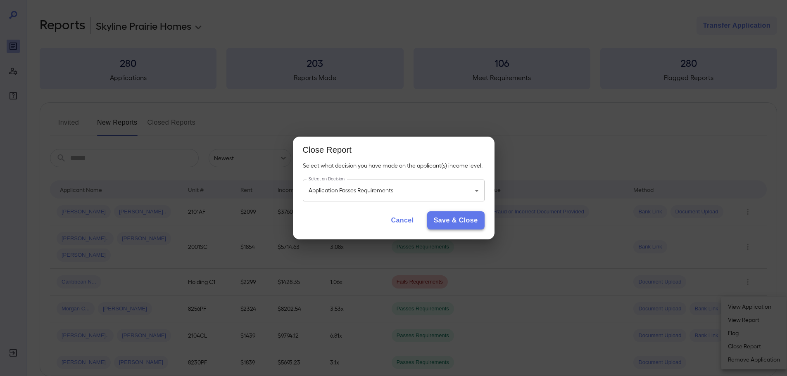
click at [455, 220] on button "Save & Close" at bounding box center [455, 220] width 57 height 18
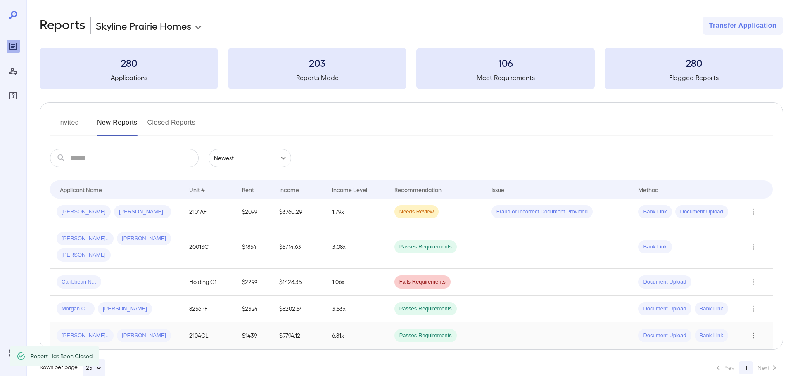
click at [758, 329] on button "Row Actions" at bounding box center [753, 335] width 13 height 13
click at [737, 346] on li "Close Report" at bounding box center [753, 346] width 65 height 13
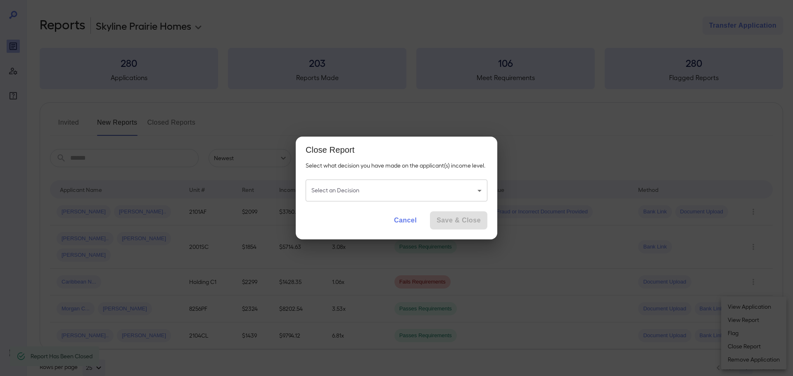
click at [456, 187] on body "**********" at bounding box center [396, 188] width 793 height 376
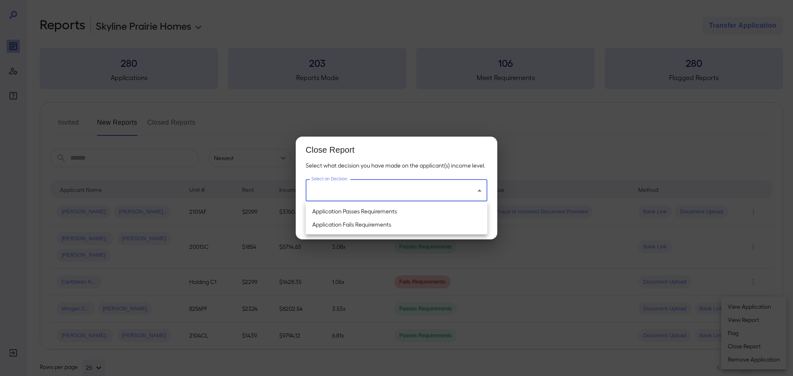
click at [384, 209] on li "Application Passes Requirements" at bounding box center [397, 211] width 182 height 13
type input "**********"
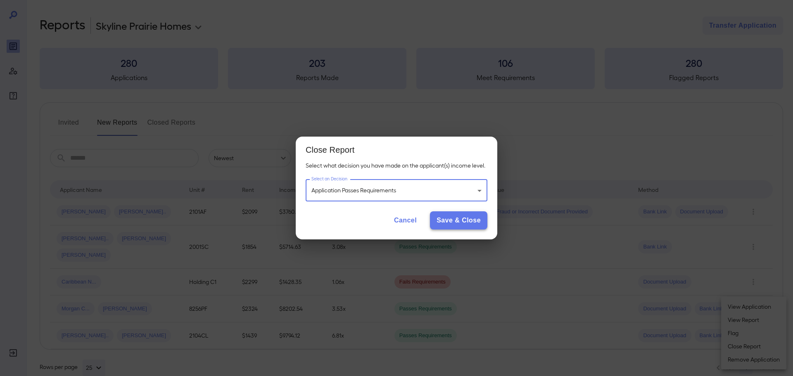
click at [467, 223] on button "Save & Close" at bounding box center [458, 220] width 57 height 18
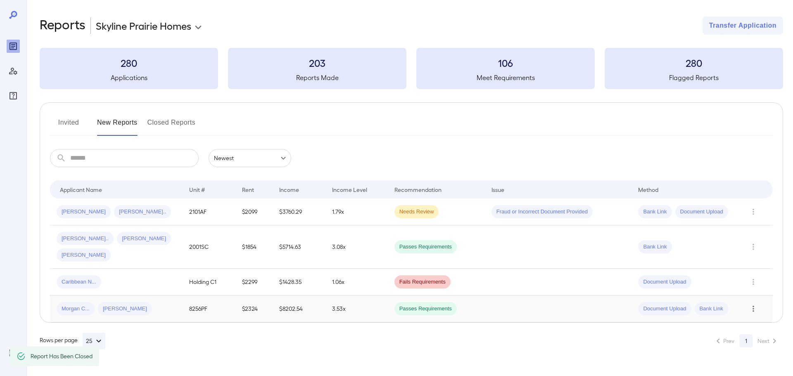
click at [752, 304] on icon "Row Actions" at bounding box center [753, 309] width 9 height 10
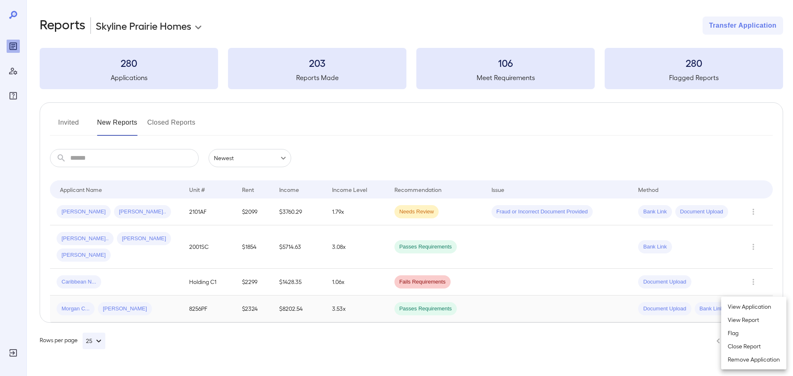
click at [427, 370] on div at bounding box center [396, 188] width 793 height 376
